Goal: Information Seeking & Learning: Learn about a topic

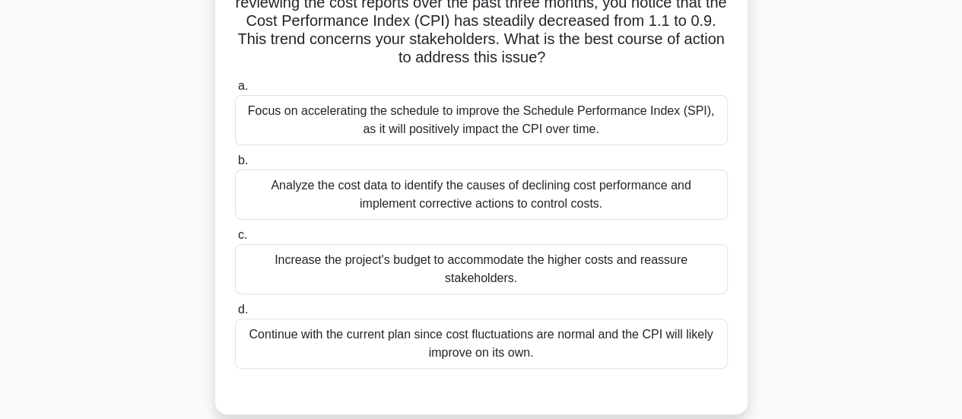
scroll to position [169, 0]
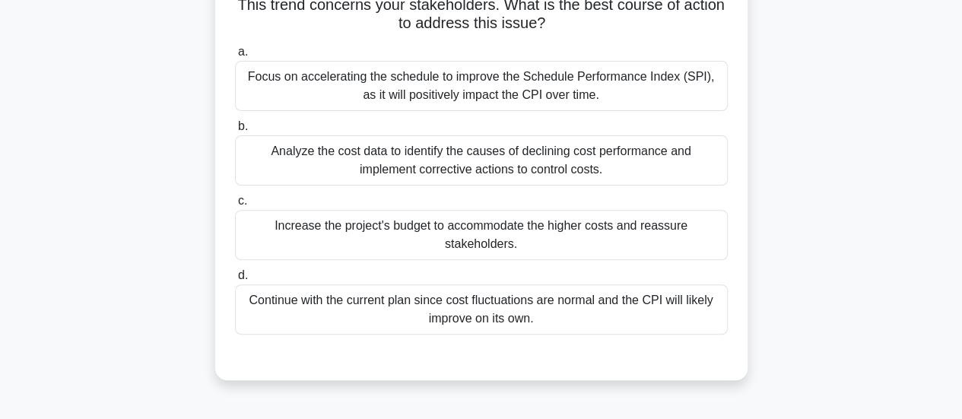
click at [646, 171] on div "Analyze the cost data to identify the causes of declining cost performance and …" at bounding box center [481, 160] width 493 height 50
click at [235, 132] on input "b. Analyze the cost data to identify the causes of declining cost performance a…" at bounding box center [235, 127] width 0 height 10
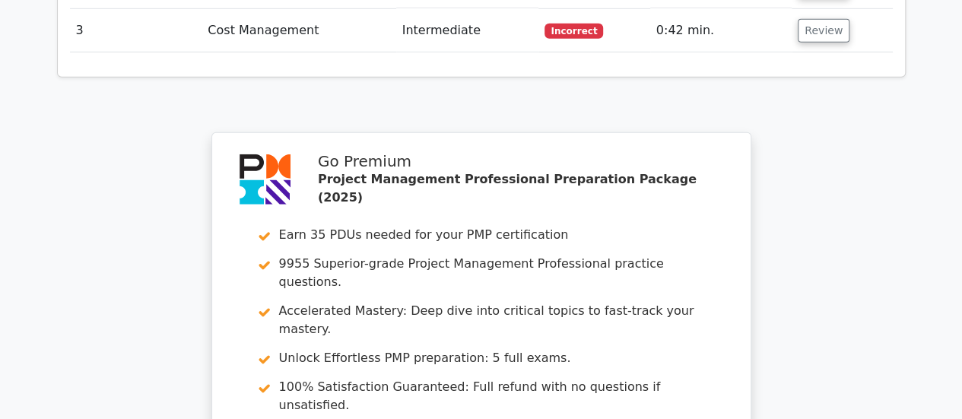
scroll to position [2539, 0]
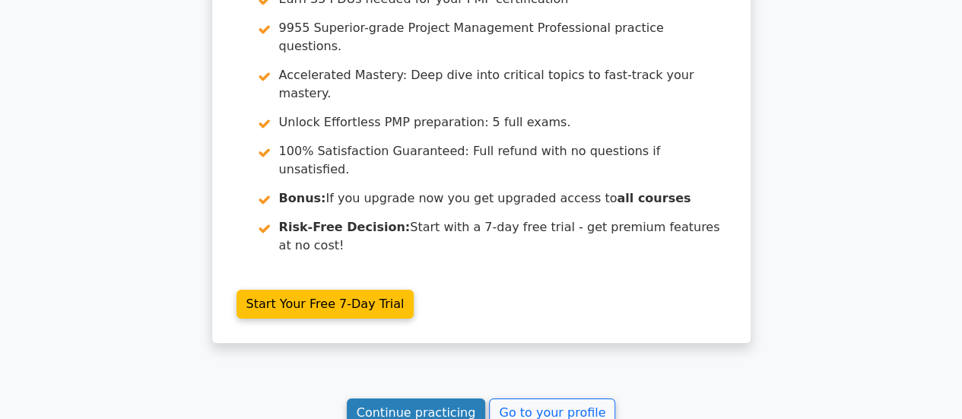
click at [456, 398] on link "Continue practicing" at bounding box center [416, 412] width 139 height 29
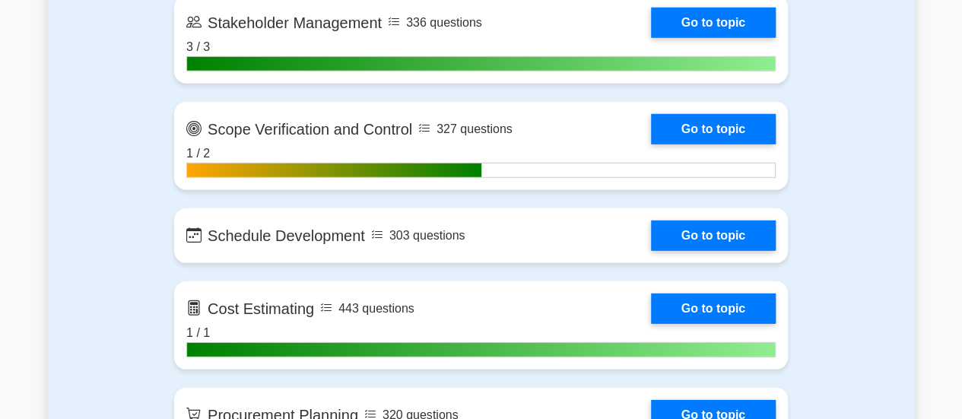
scroll to position [2081, 0]
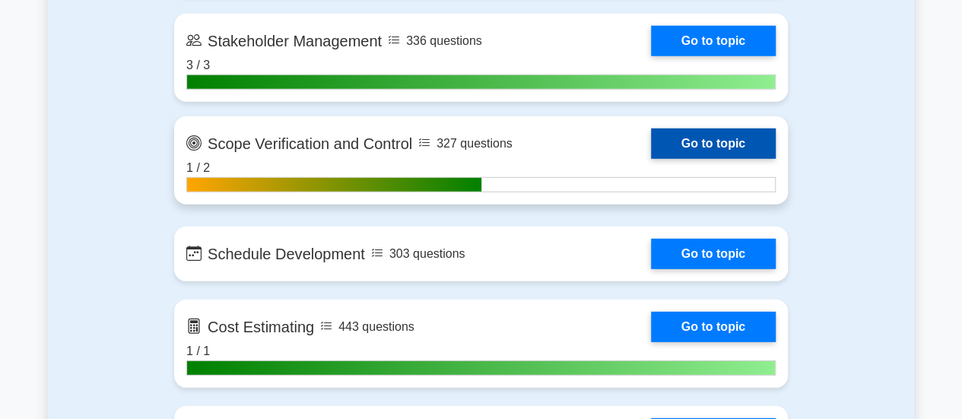
click at [713, 136] on link "Go to topic" at bounding box center [713, 144] width 125 height 30
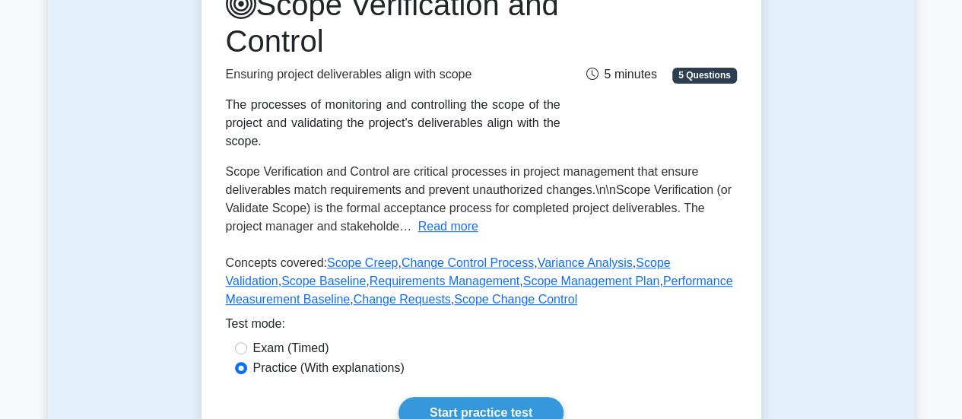
scroll to position [224, 0]
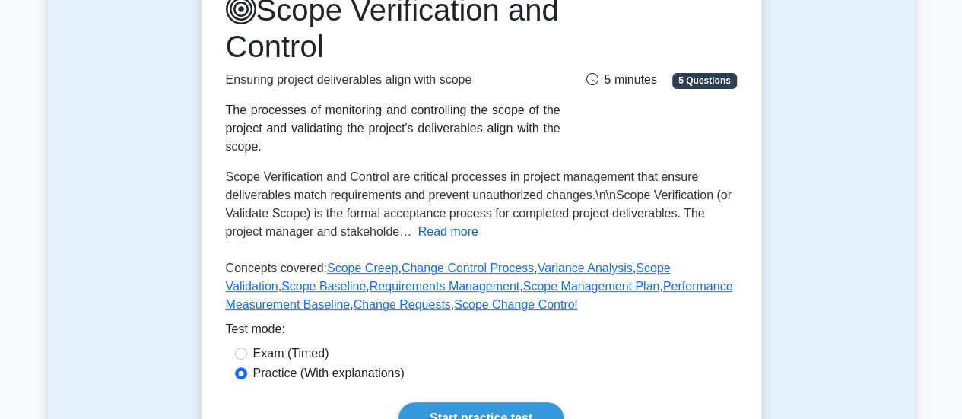
click at [456, 237] on button "Read more" at bounding box center [448, 232] width 60 height 18
